Goal: Task Accomplishment & Management: Manage account settings

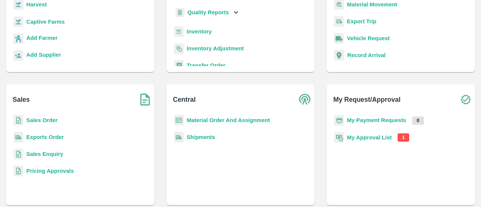
scroll to position [96, 0]
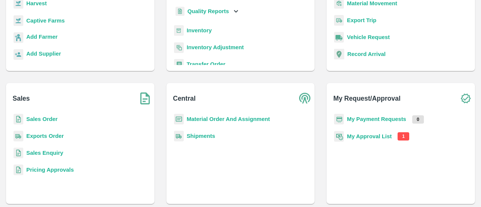
click at [381, 133] on b "My Approval List" at bounding box center [369, 136] width 45 height 6
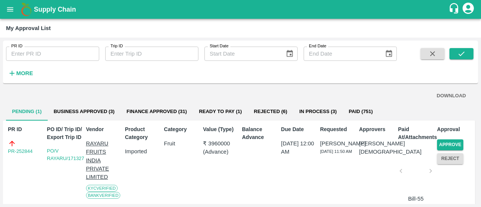
drag, startPoint x: 480, startPoint y: 79, endPoint x: 480, endPoint y: 105, distance: 25.5
click at [480, 105] on div "PR ID PR ID Trip ID Trip ID Start Date Start Date End Date End Date More DOWNLO…" at bounding box center [240, 122] width 481 height 169
click at [441, 145] on button "Approve" at bounding box center [450, 144] width 26 height 11
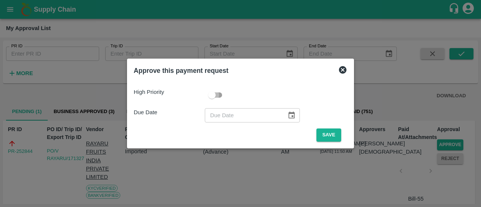
click at [223, 96] on input "checkbox" at bounding box center [211, 95] width 43 height 14
checkbox input "true"
click at [289, 115] on icon "Choose date" at bounding box center [291, 115] width 6 height 7
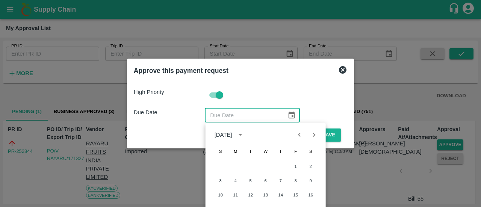
drag, startPoint x: 480, startPoint y: 62, endPoint x: 480, endPoint y: 95, distance: 33.4
click at [480, 95] on div at bounding box center [240, 103] width 481 height 207
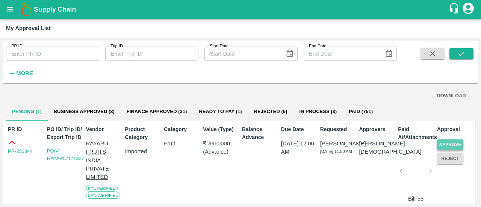
click at [444, 142] on button "Approve" at bounding box center [450, 144] width 26 height 11
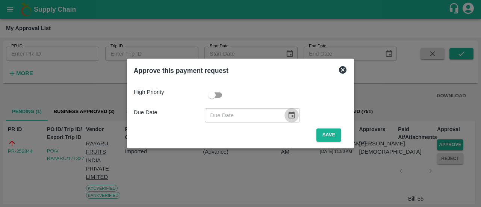
click at [289, 119] on icon "Choose date" at bounding box center [291, 115] width 8 height 8
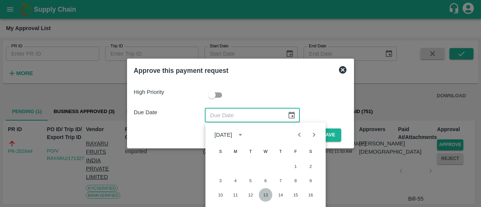
click at [265, 197] on button "13" at bounding box center [266, 195] width 14 height 14
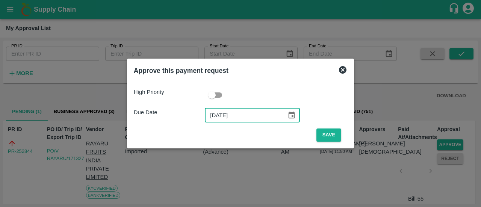
click at [216, 115] on input "[DATE]" at bounding box center [243, 115] width 77 height 14
type input "[DATE]"
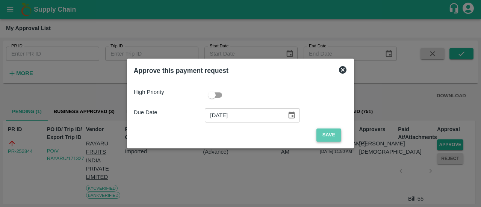
click at [327, 137] on button "Save" at bounding box center [328, 134] width 25 height 13
